Goal: Book appointment/travel/reservation

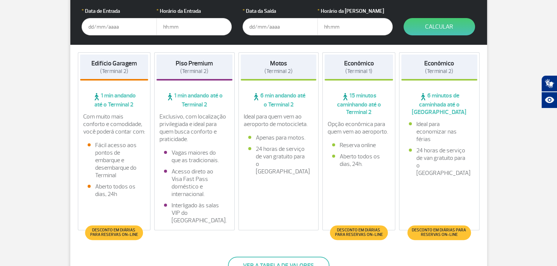
scroll to position [162, 0]
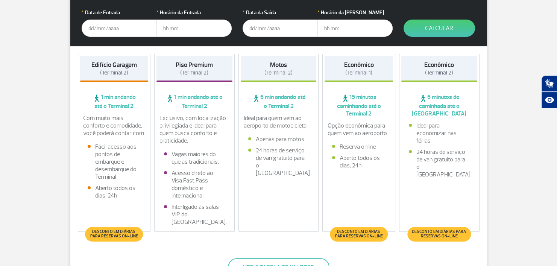
click at [370, 230] on span "Desconto em diárias para reservas on-line" at bounding box center [359, 234] width 50 height 9
click at [359, 70] on span "(Terminal 1)" at bounding box center [359, 72] width 27 height 7
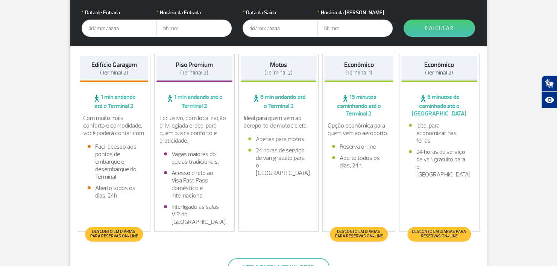
click at [118, 29] on input "text" at bounding box center [119, 28] width 75 height 17
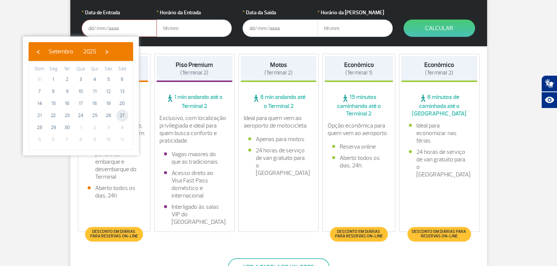
click at [122, 116] on span "27" at bounding box center [122, 116] width 12 height 12
type input "[DATE]"
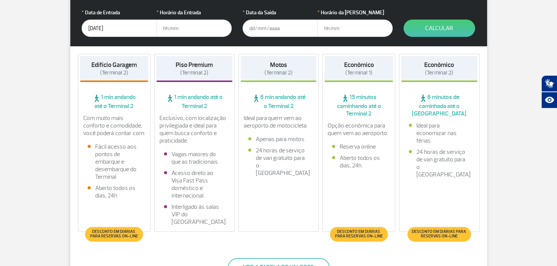
click at [184, 25] on input "text" at bounding box center [194, 28] width 75 height 17
type input "11:00"
click at [255, 29] on input "text" at bounding box center [280, 28] width 75 height 17
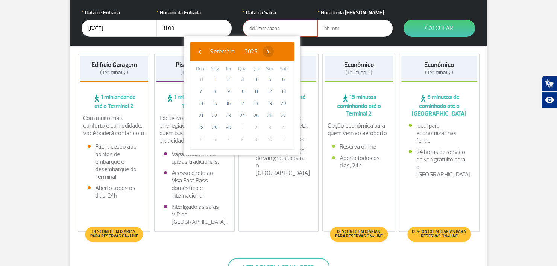
click at [274, 54] on span "›" at bounding box center [268, 51] width 11 height 11
click at [228, 91] on span "7" at bounding box center [228, 91] width 12 height 12
type input "[DATE]"
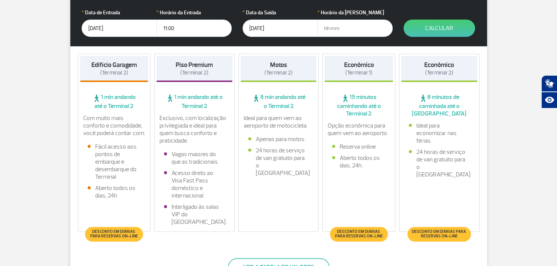
click at [349, 25] on input "text" at bounding box center [355, 28] width 75 height 17
type input "20:00"
click at [447, 29] on button "Calcular" at bounding box center [440, 28] width 72 height 17
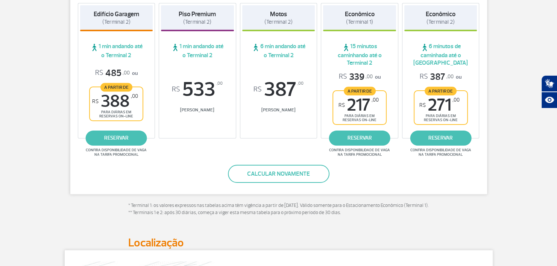
scroll to position [89, 0]
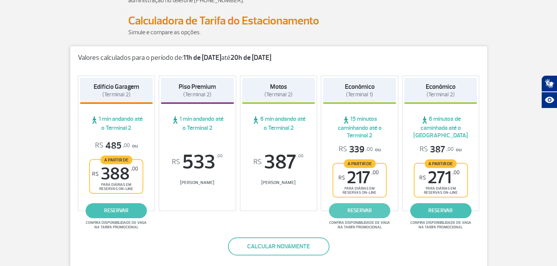
click at [370, 210] on link "reservar" at bounding box center [359, 210] width 61 height 15
click at [114, 207] on link "reservar" at bounding box center [116, 210] width 61 height 15
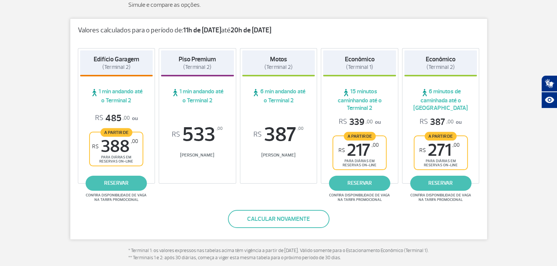
scroll to position [114, 0]
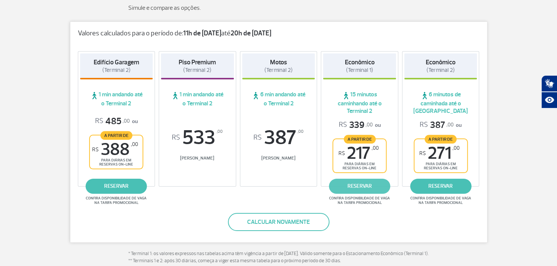
click at [359, 185] on link "reservar" at bounding box center [359, 186] width 61 height 15
